Goal: Information Seeking & Learning: Learn about a topic

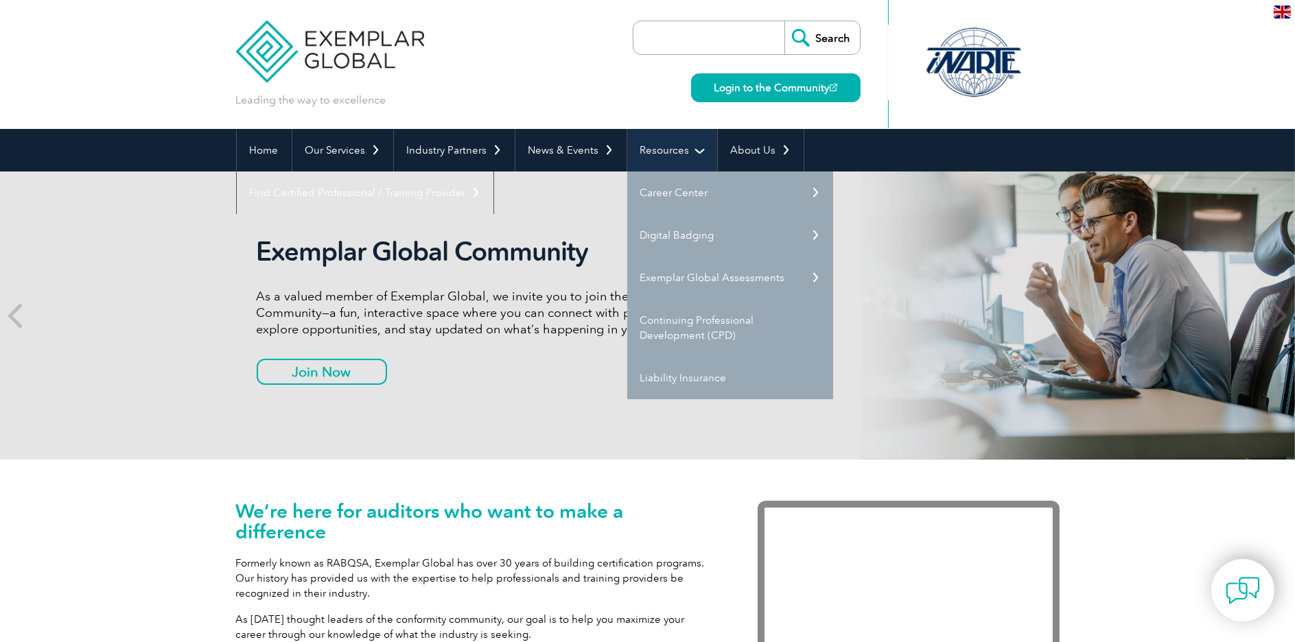
click at [674, 152] on link "Resources" at bounding box center [672, 150] width 90 height 43
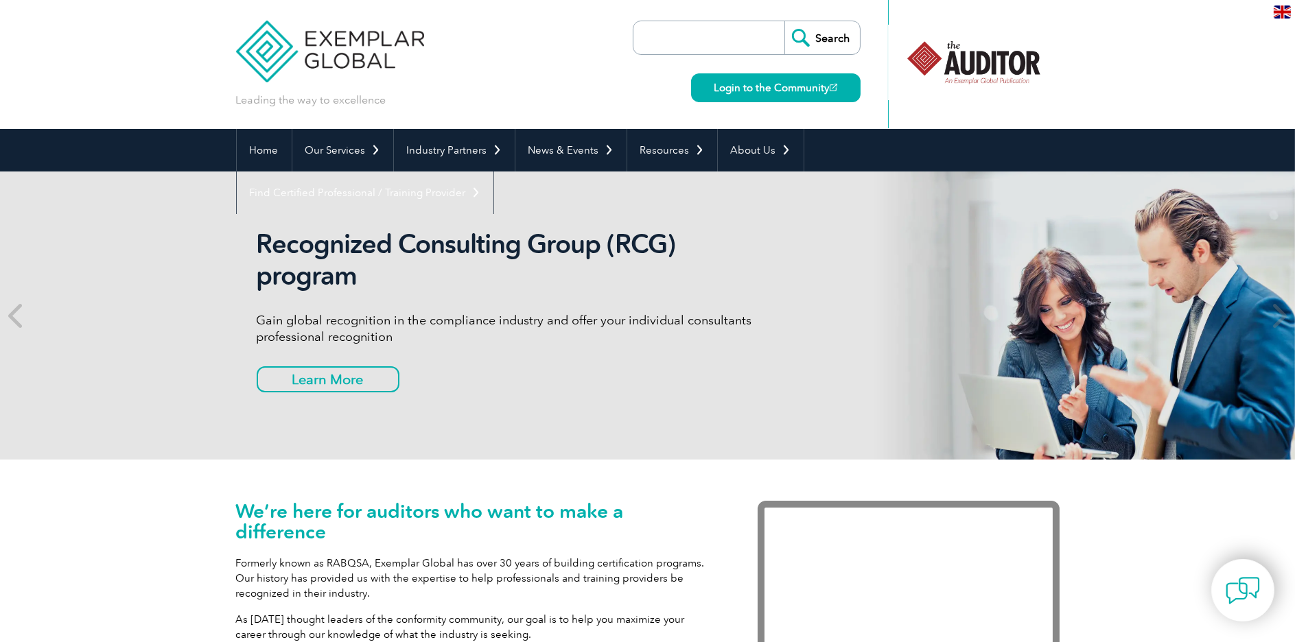
click at [724, 45] on input "search" at bounding box center [712, 37] width 144 height 33
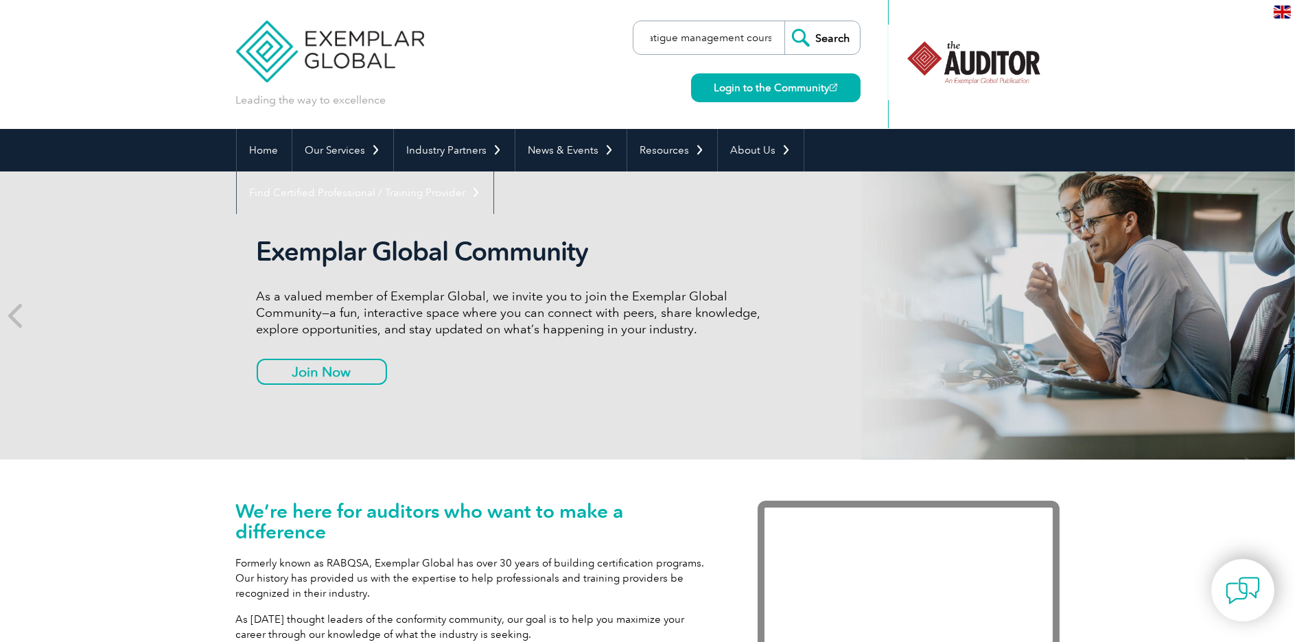
scroll to position [0, 10]
type input "fatigue management course"
click at [819, 36] on input "Search" at bounding box center [821, 37] width 75 height 33
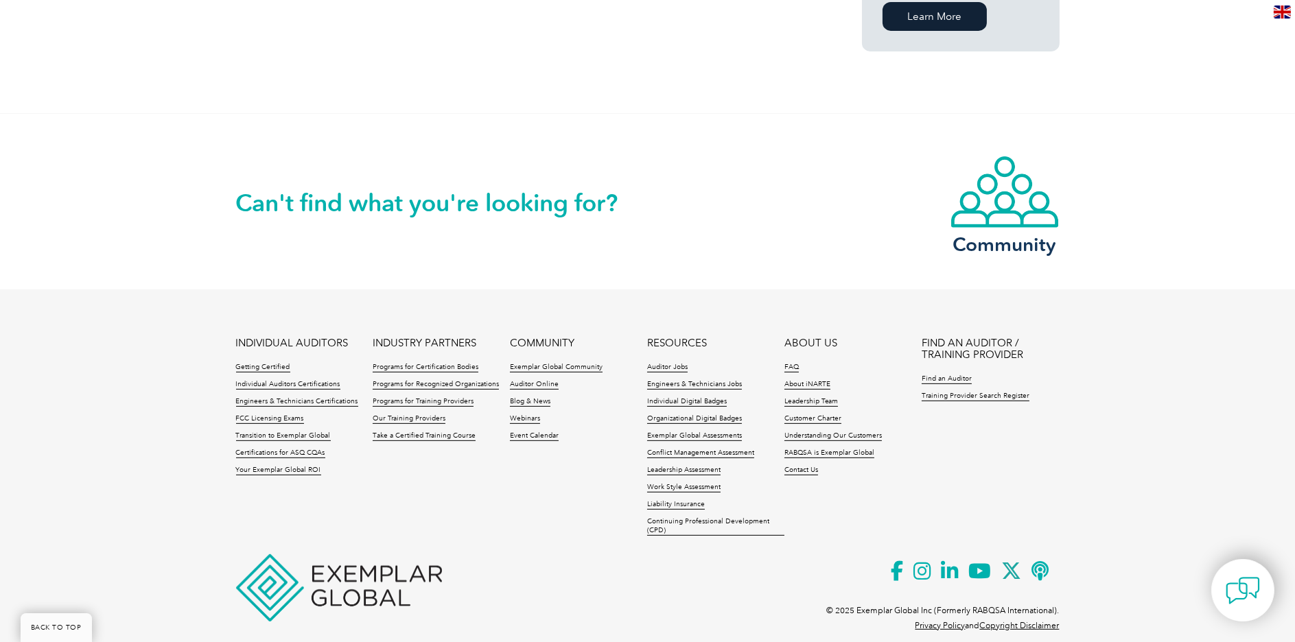
scroll to position [1118, 0]
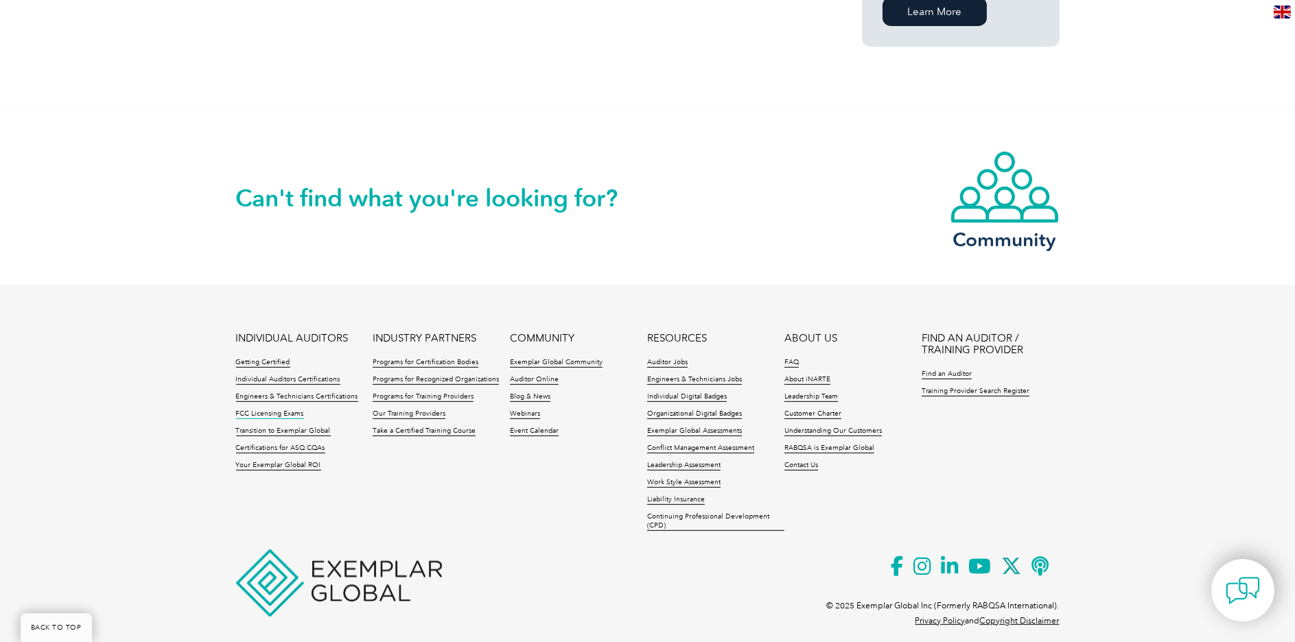
click at [281, 410] on link "FCC Licensing Exams" at bounding box center [270, 415] width 68 height 10
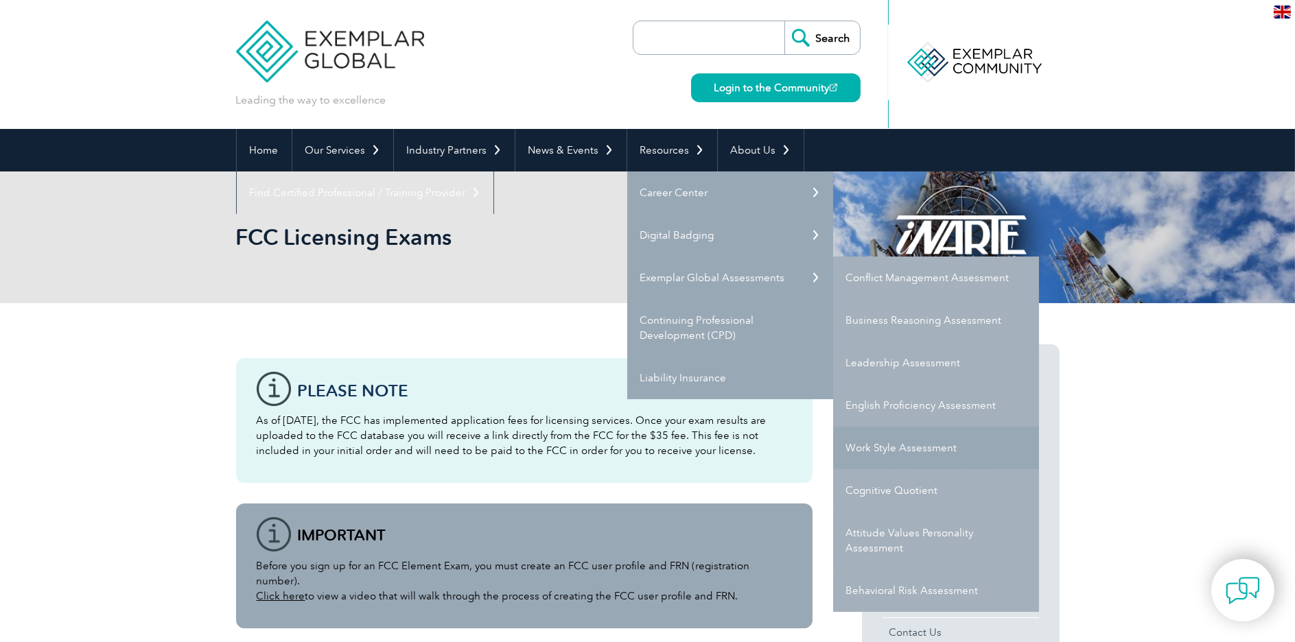
click at [883, 445] on link "Work Style Assessment" at bounding box center [936, 448] width 206 height 43
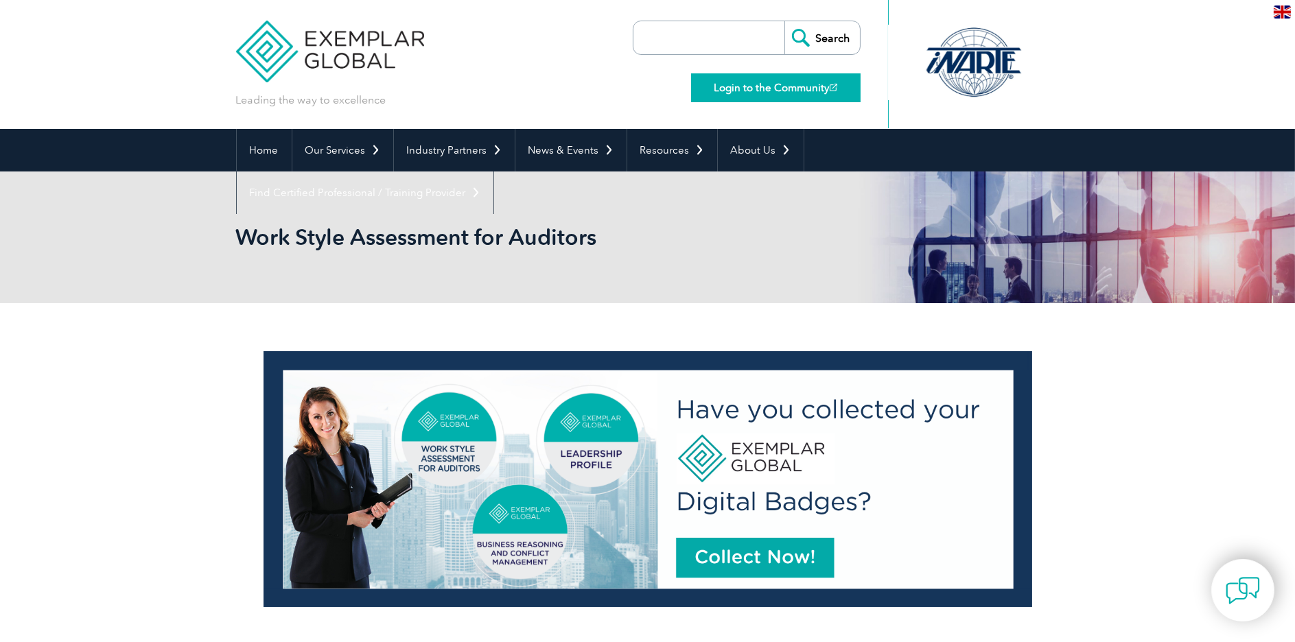
click at [775, 80] on link "Login to the Community" at bounding box center [775, 87] width 169 height 29
